Goal: Book appointment/travel/reservation

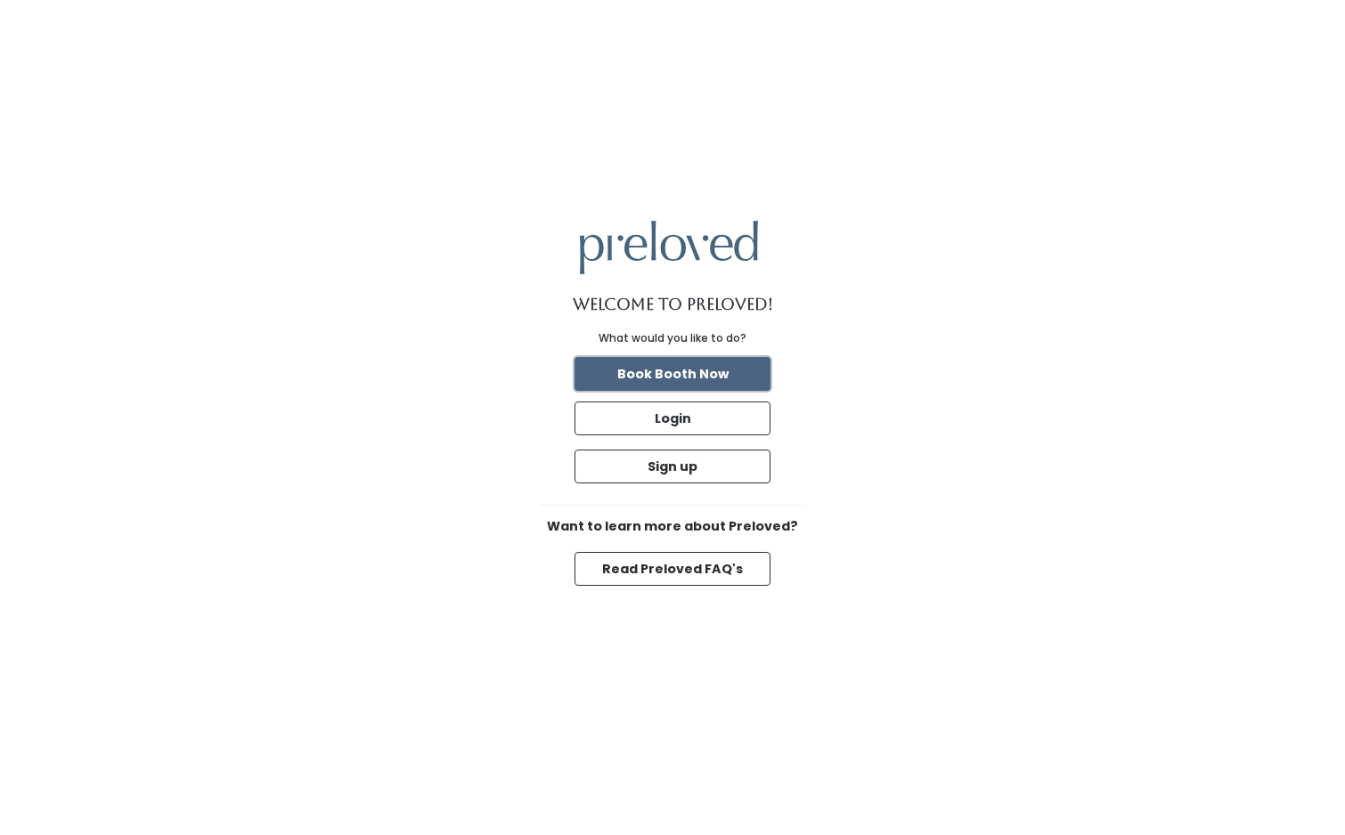
click at [730, 377] on button "Book Booth Now" at bounding box center [672, 374] width 196 height 34
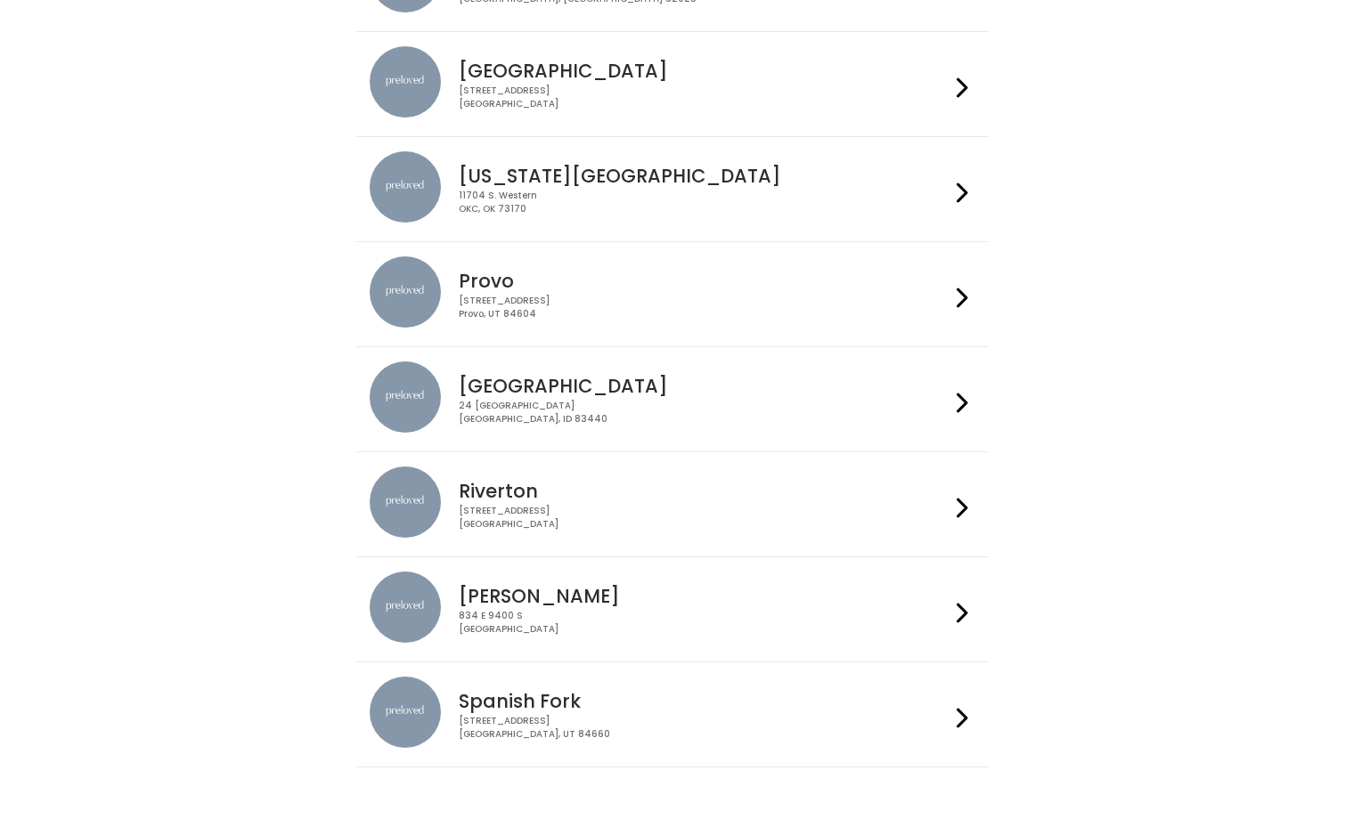
scroll to position [409, 0]
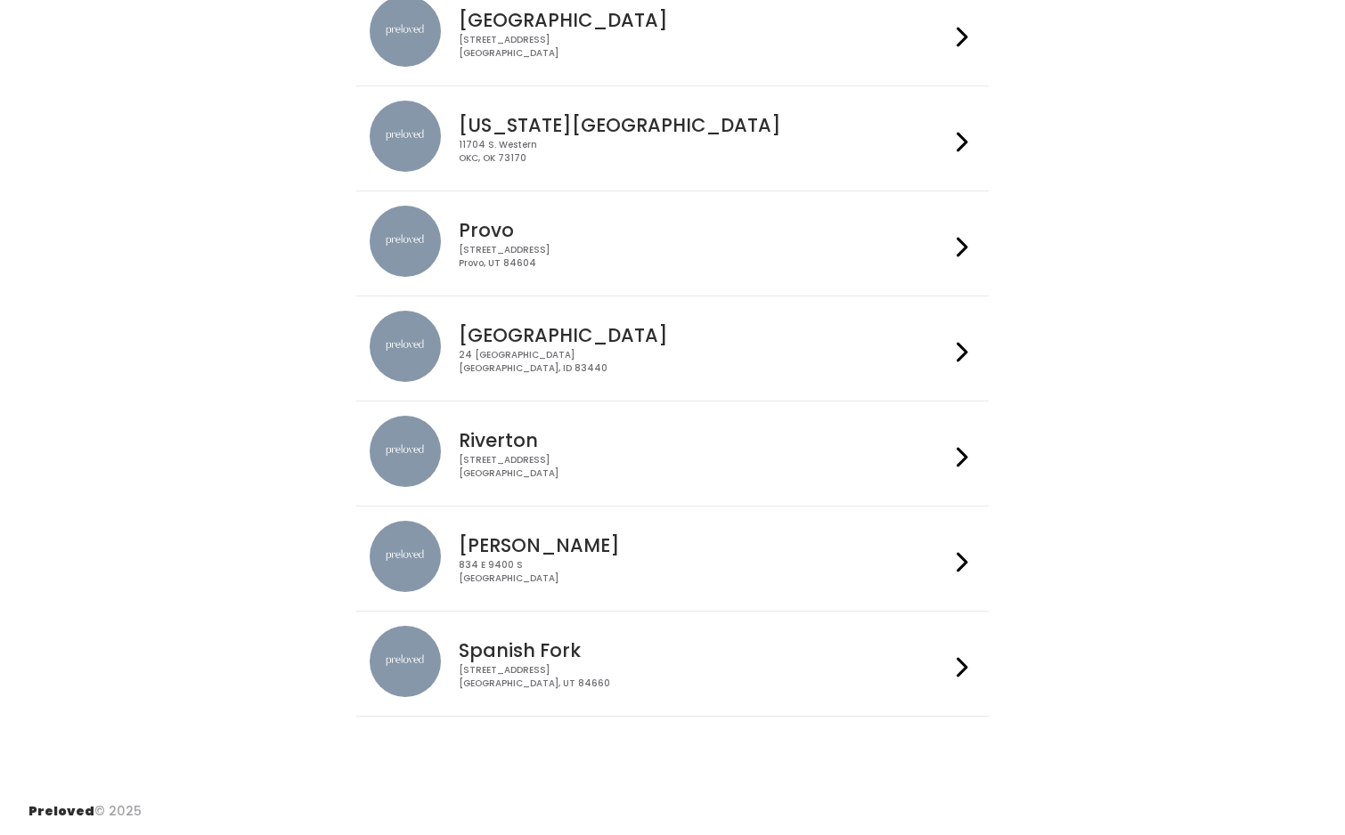
click at [701, 653] on h4 "Spanish Fork" at bounding box center [704, 650] width 490 height 20
